Goal: Information Seeking & Learning: Learn about a topic

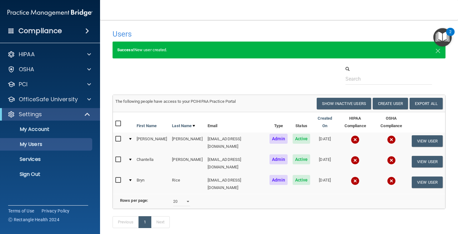
select select "20"
click at [35, 63] on div "HIPAA Documents and Policies Report an Incident Business Associates Emergency P…" at bounding box center [50, 116] width 100 height 140
click at [36, 70] on div "OSHA" at bounding box center [42, 70] width 78 height 8
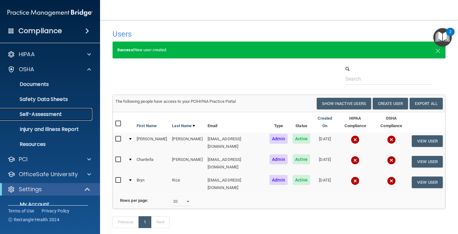
click at [47, 112] on p "Self-Assessment" at bounding box center [46, 114] width 85 height 6
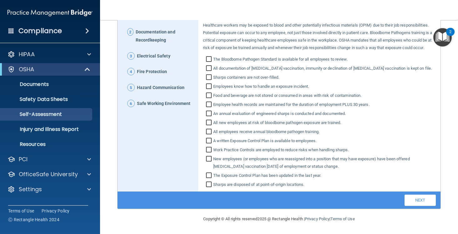
scroll to position [89, 0]
click at [47, 84] on p "Documents" at bounding box center [46, 84] width 85 height 6
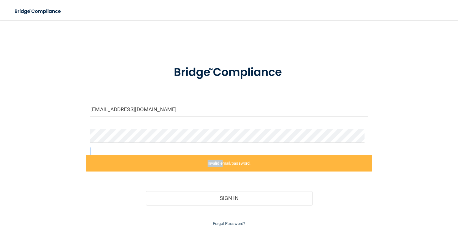
click at [218, 155] on form "idismile3535@gmail.com Invalid email/password. You don't have permission to acc…" at bounding box center [228, 143] width 277 height 170
click at [222, 163] on label "Invalid email/password." at bounding box center [229, 163] width 286 height 17
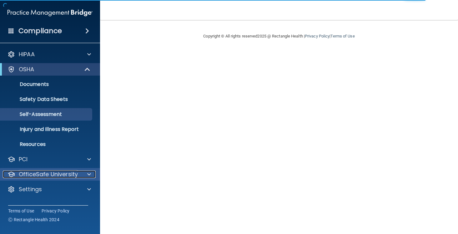
click at [85, 172] on div at bounding box center [88, 175] width 16 height 8
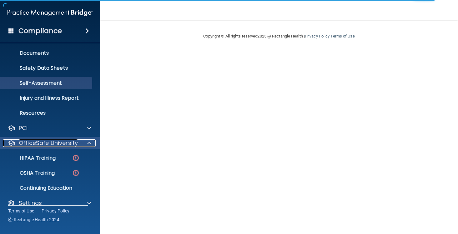
scroll to position [40, 0]
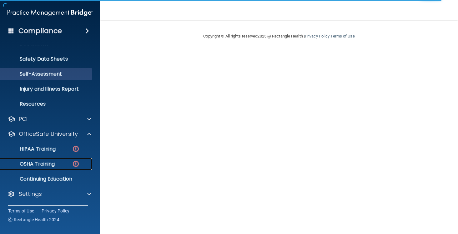
click at [48, 164] on p "OSHA Training" at bounding box center [29, 164] width 51 height 6
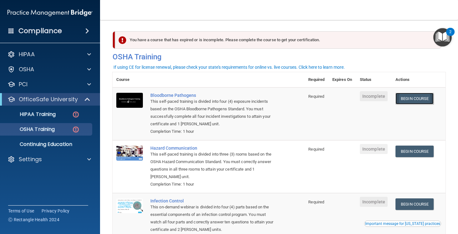
click at [416, 98] on link "Begin Course" at bounding box center [415, 99] width 38 height 12
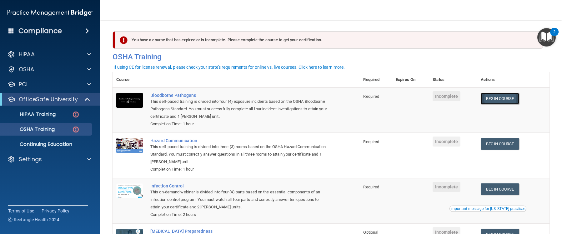
click at [458, 96] on link "Begin Course" at bounding box center [500, 99] width 38 height 12
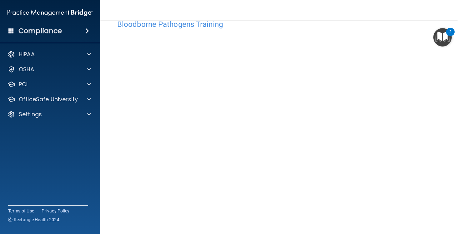
scroll to position [31, 0]
